Goal: Information Seeking & Learning: Learn about a topic

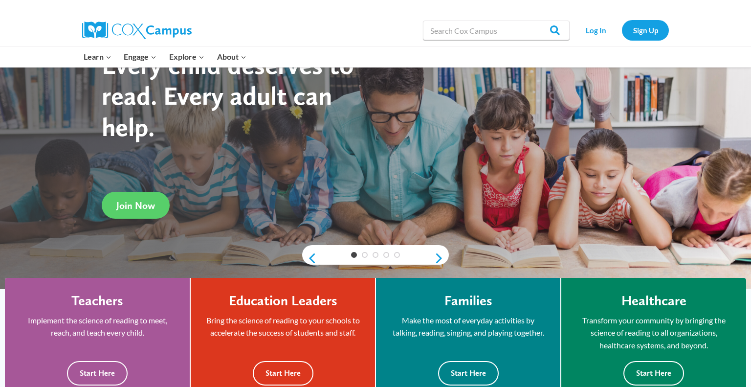
scroll to position [74, 0]
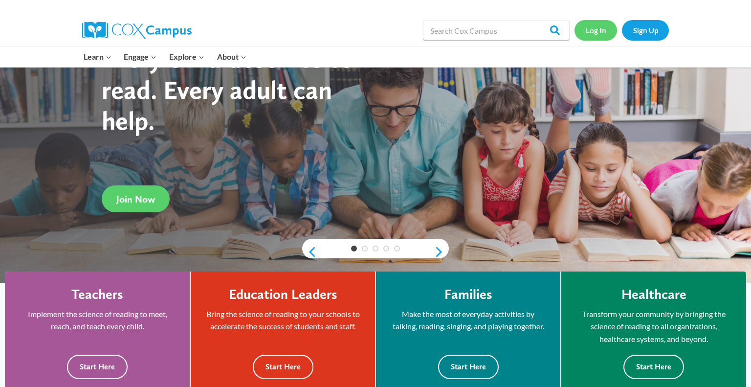
click at [598, 22] on link "Log In" at bounding box center [596, 30] width 43 height 20
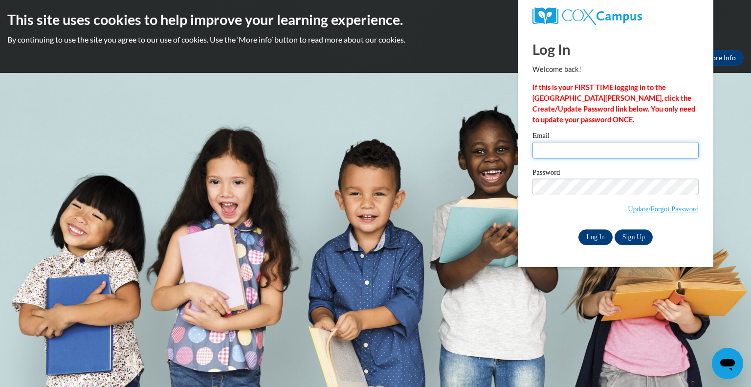
type input "jschuessler@kewaskumschools.org"
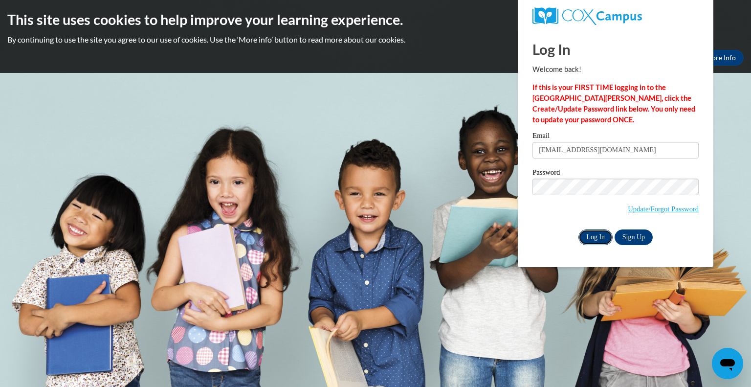
click at [590, 237] on input "Log In" at bounding box center [596, 237] width 34 height 16
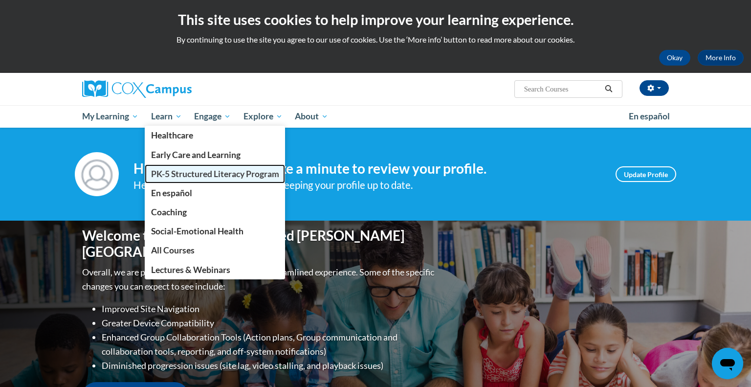
click at [163, 176] on span "PK-5 Structured Literacy Program" at bounding box center [215, 174] width 128 height 10
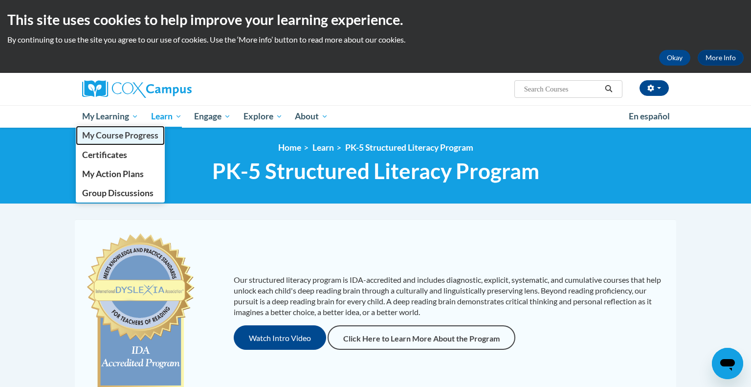
click at [112, 132] on span "My Course Progress" at bounding box center [120, 135] width 76 height 10
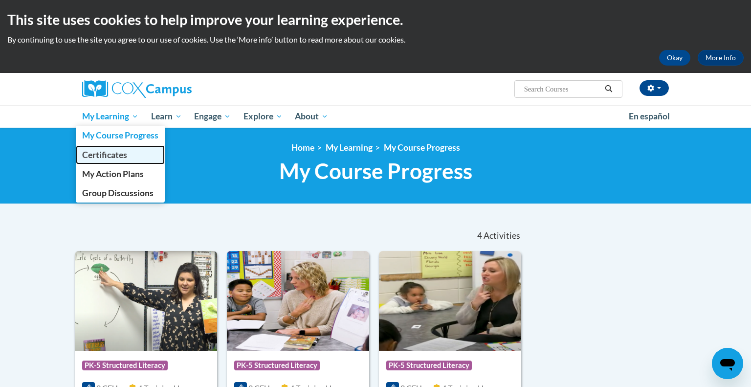
click at [114, 158] on span "Certificates" at bounding box center [104, 155] width 45 height 10
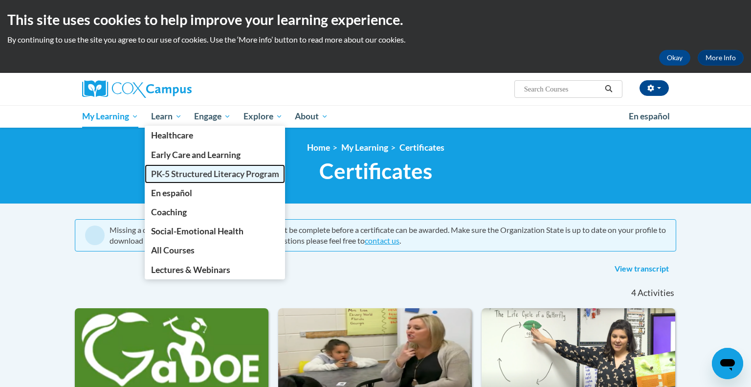
click at [171, 174] on span "PK-5 Structured Literacy Program" at bounding box center [215, 174] width 128 height 10
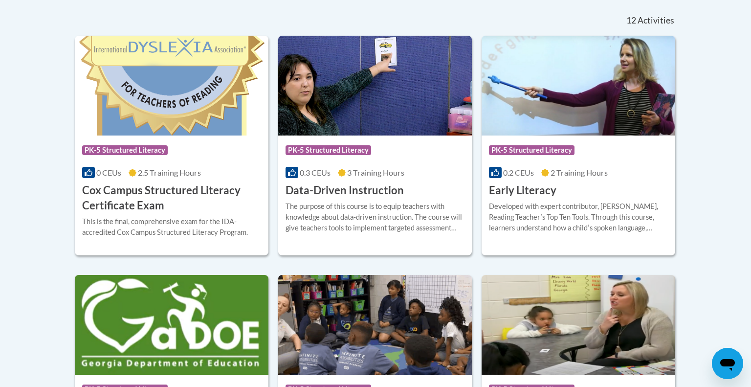
scroll to position [412, 0]
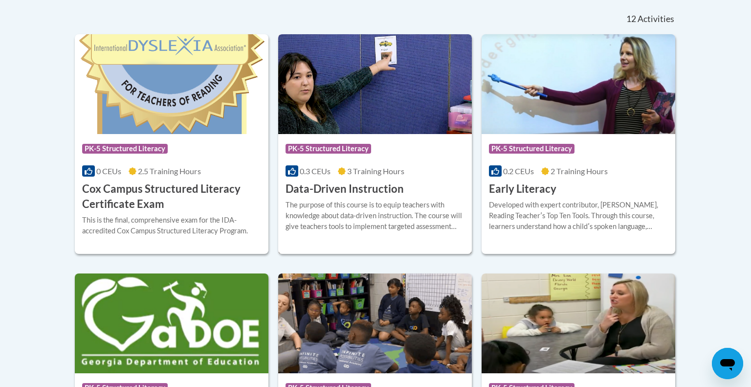
click at [432, 178] on div "Course Category: PK-5 Structured Literacy 0.3 CEUs 3 Training Hours COURSE Data…" at bounding box center [375, 165] width 194 height 63
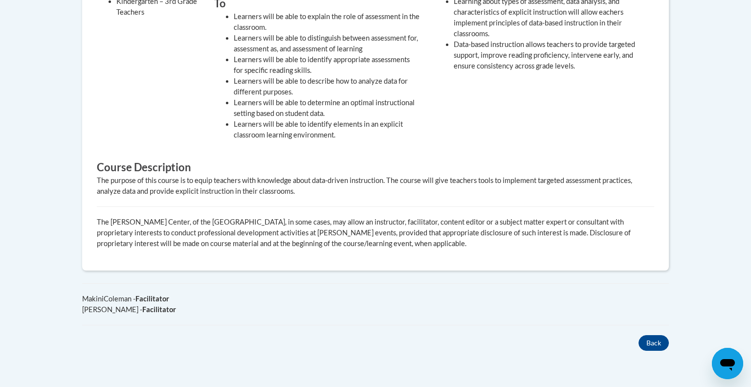
scroll to position [423, 0]
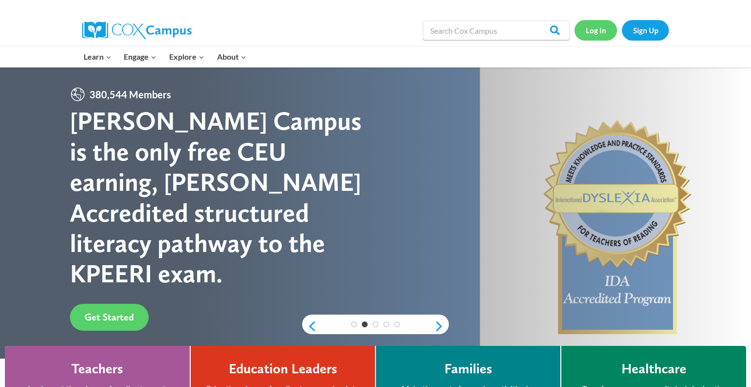
click at [599, 36] on link "Log In" at bounding box center [596, 30] width 43 height 20
click at [600, 26] on link "Log In" at bounding box center [596, 30] width 43 height 20
click at [596, 35] on link "Log In" at bounding box center [596, 30] width 43 height 20
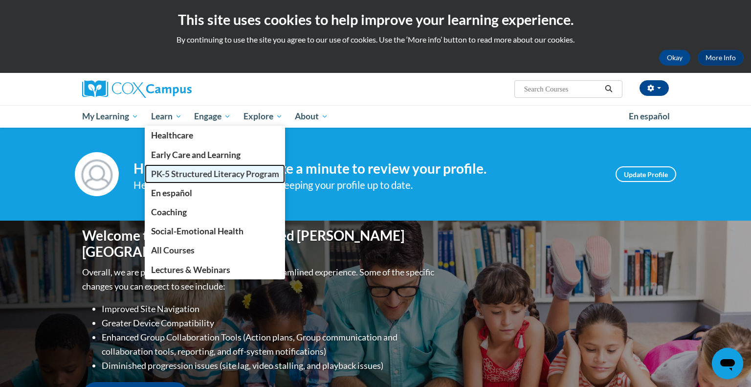
click at [171, 177] on span "PK-5 Structured Literacy Program" at bounding box center [215, 174] width 128 height 10
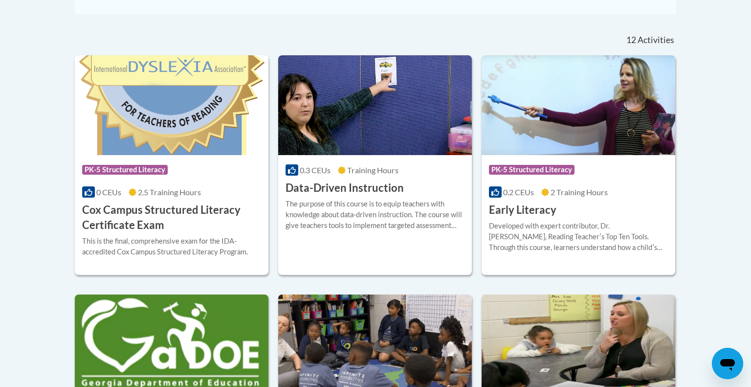
scroll to position [400, 0]
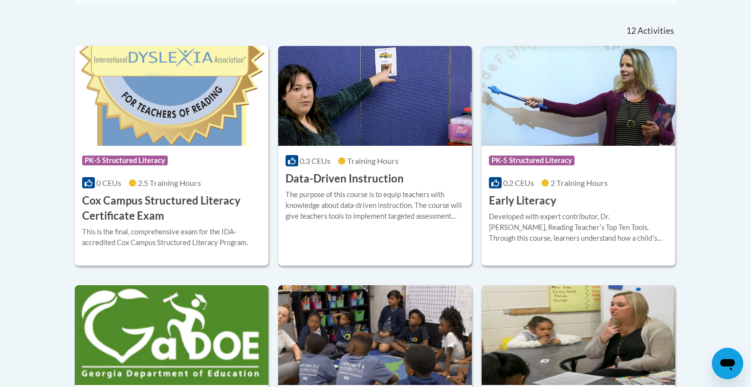
click at [361, 203] on div "The purpose of this course is to equip teachers with knowledge about data-drive…" at bounding box center [375, 205] width 179 height 32
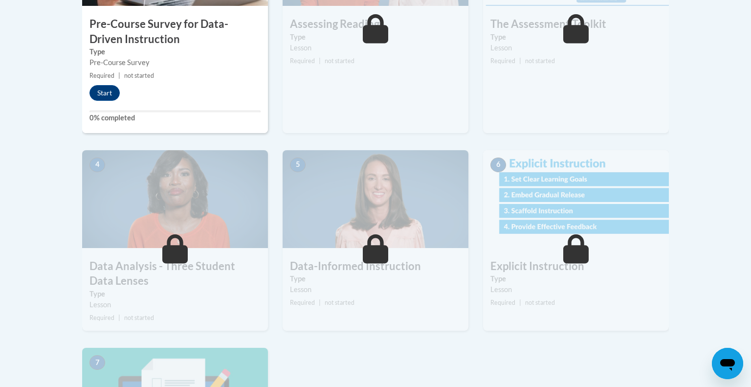
scroll to position [424, 0]
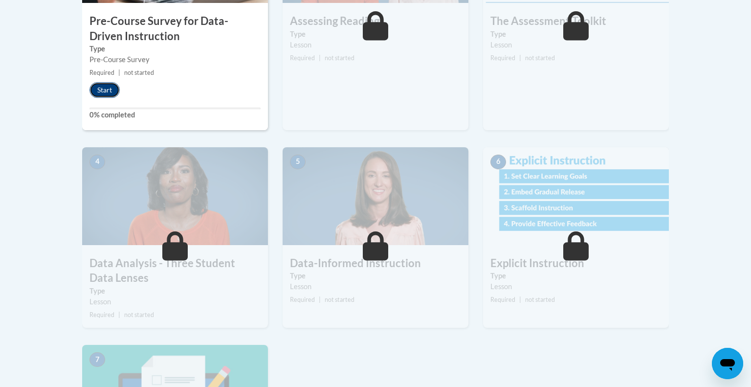
click at [106, 90] on button "Start" at bounding box center [105, 90] width 30 height 16
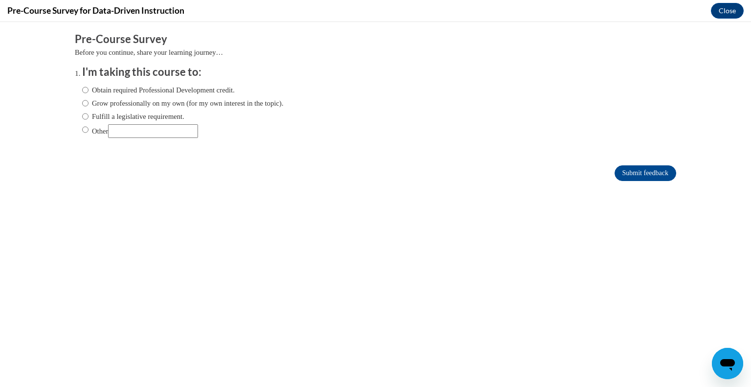
scroll to position [0, 0]
click at [84, 92] on input "Obtain required Professional Development credit." at bounding box center [85, 90] width 6 height 11
radio input "true"
click at [650, 172] on input "Submit feedback" at bounding box center [646, 173] width 62 height 16
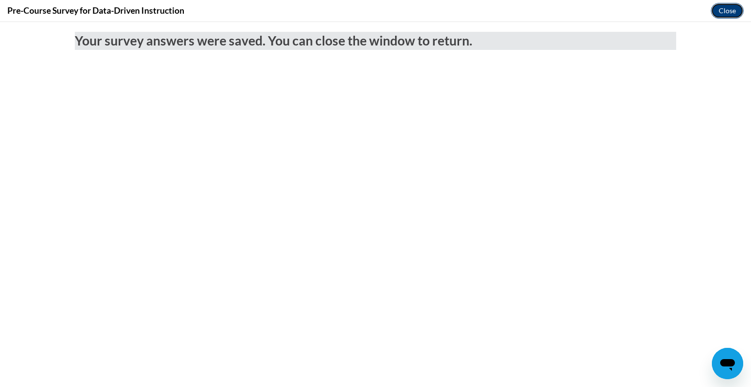
click at [729, 13] on button "Close" at bounding box center [727, 11] width 33 height 16
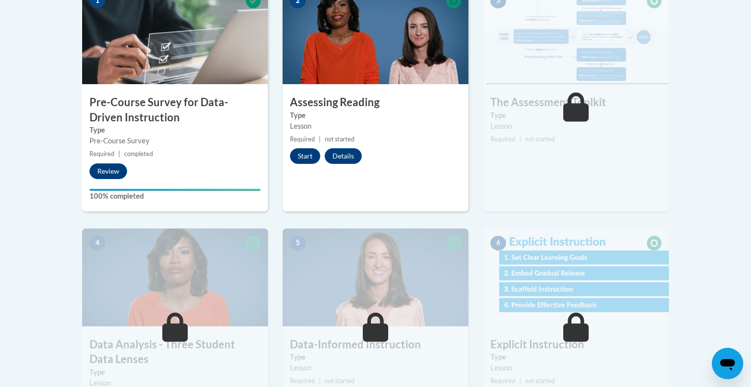
scroll to position [342, 0]
click at [301, 154] on button "Start" at bounding box center [305, 157] width 30 height 16
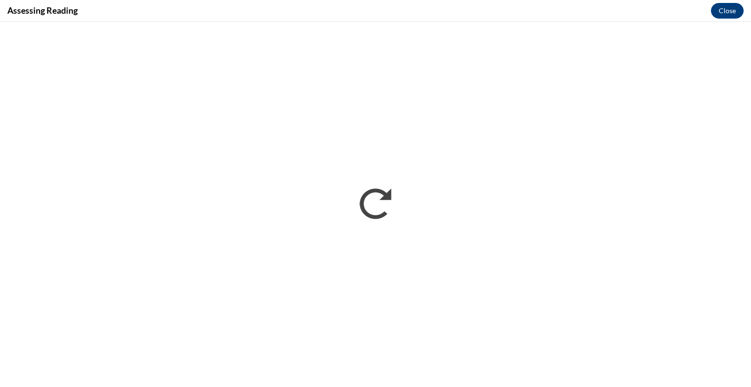
scroll to position [0, 0]
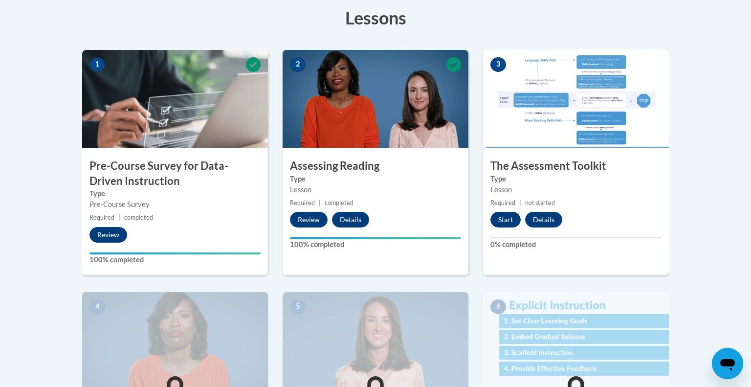
scroll to position [282, 0]
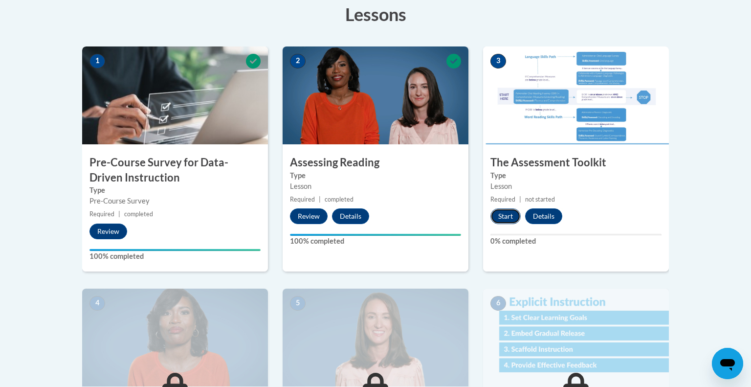
click at [503, 217] on button "Start" at bounding box center [506, 216] width 30 height 16
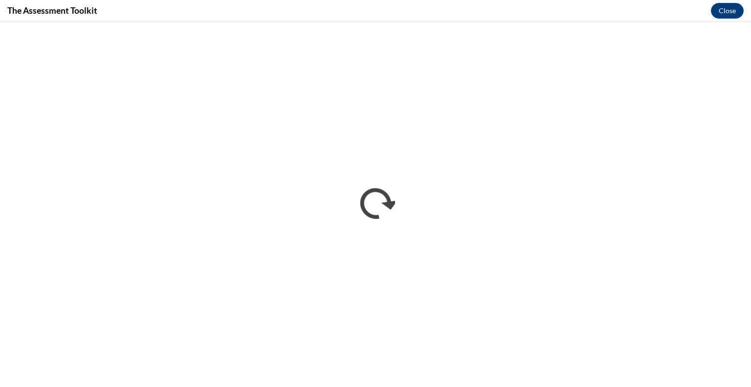
scroll to position [0, 0]
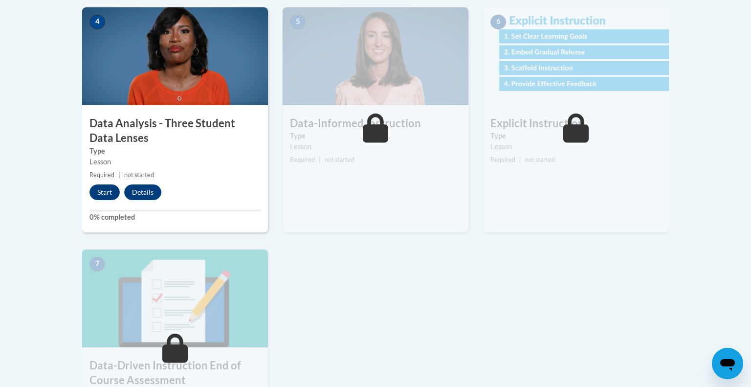
scroll to position [564, 0]
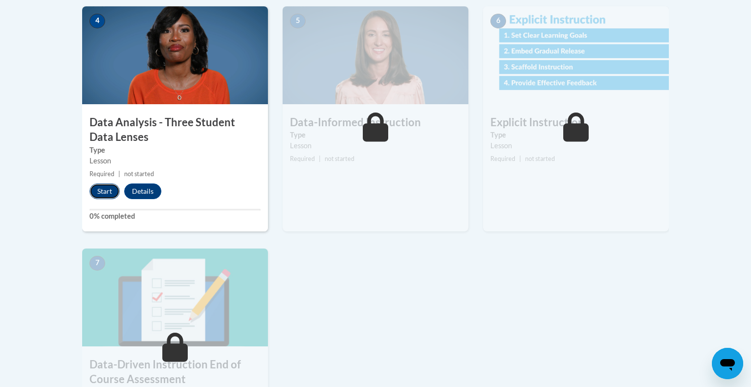
click at [102, 190] on button "Start" at bounding box center [105, 191] width 30 height 16
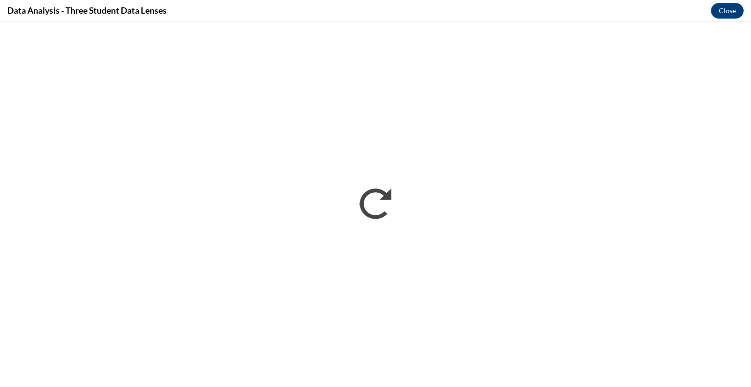
scroll to position [0, 0]
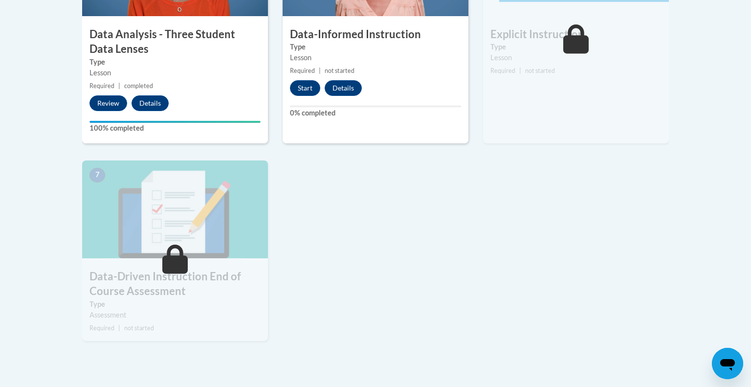
scroll to position [651, 0]
